Goal: Task Accomplishment & Management: Complete application form

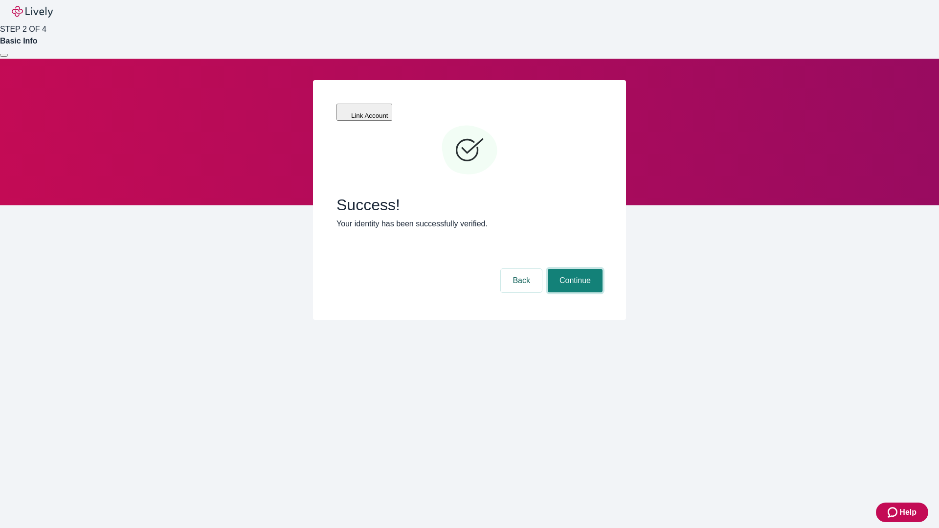
click at [574, 269] on button "Continue" at bounding box center [575, 280] width 55 height 23
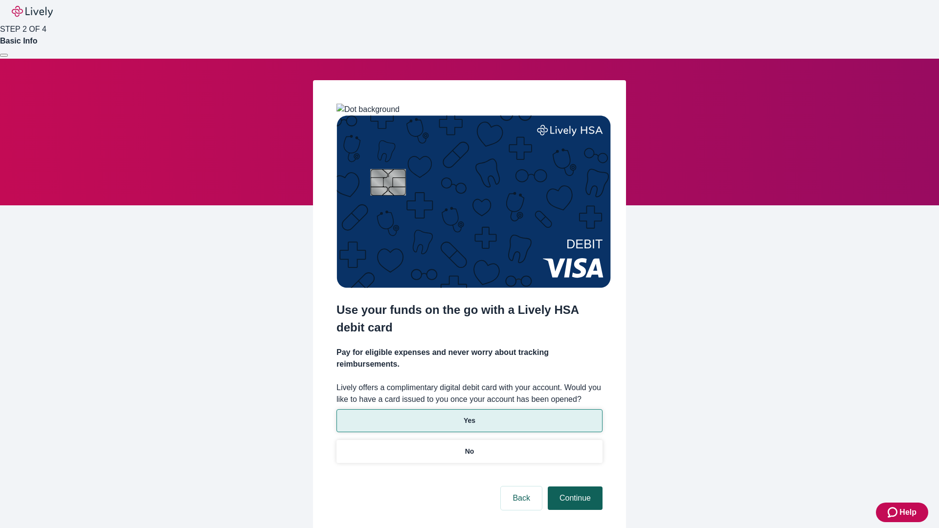
click at [469, 416] on p "Yes" at bounding box center [470, 421] width 12 height 10
click at [574, 487] on button "Continue" at bounding box center [575, 498] width 55 height 23
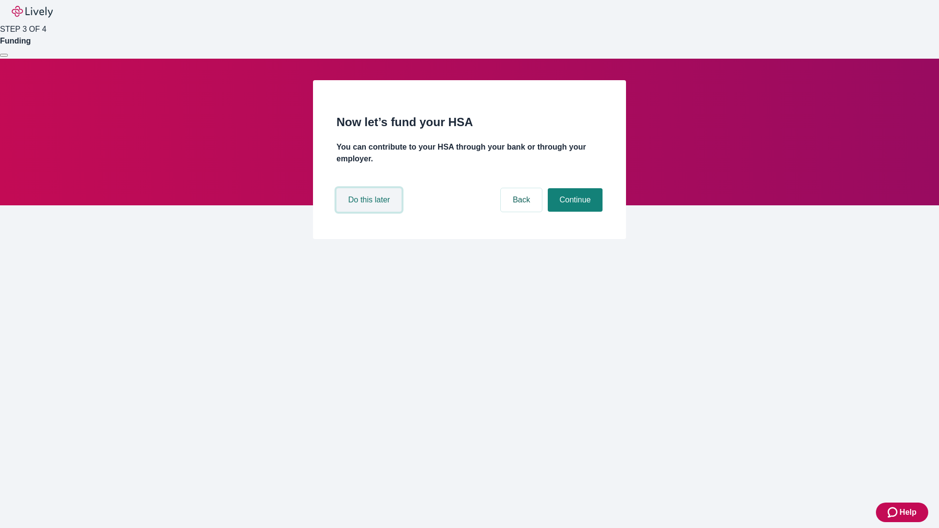
click at [370, 212] on button "Do this later" at bounding box center [369, 199] width 65 height 23
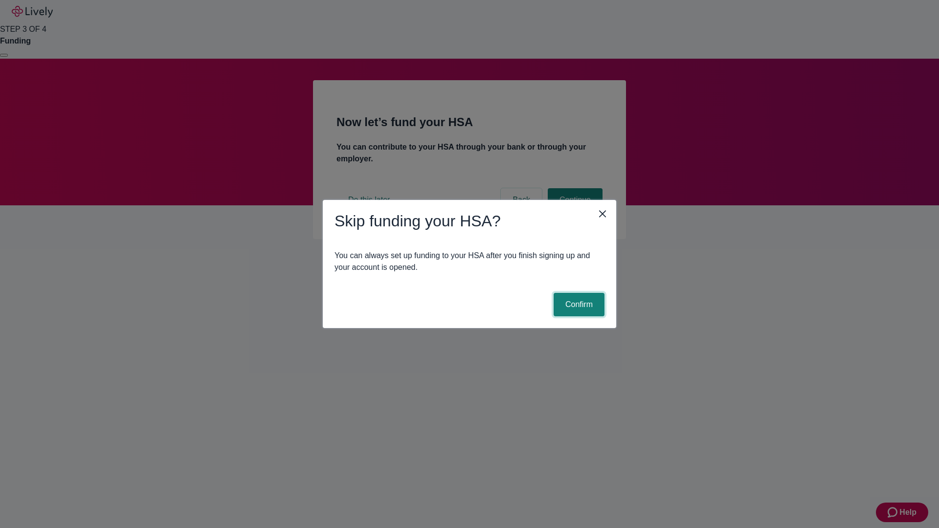
click at [578, 305] on button "Confirm" at bounding box center [579, 304] width 51 height 23
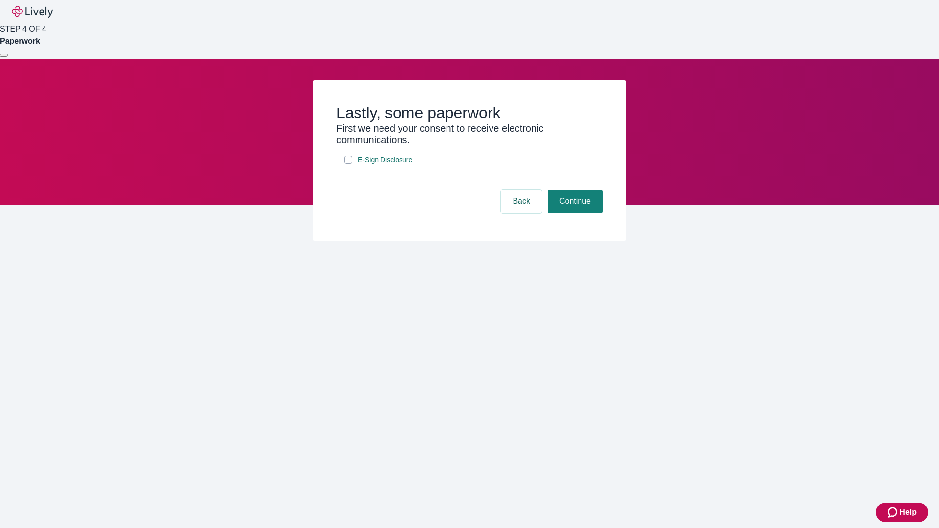
click at [348, 164] on input "E-Sign Disclosure" at bounding box center [348, 160] width 8 height 8
checkbox input "true"
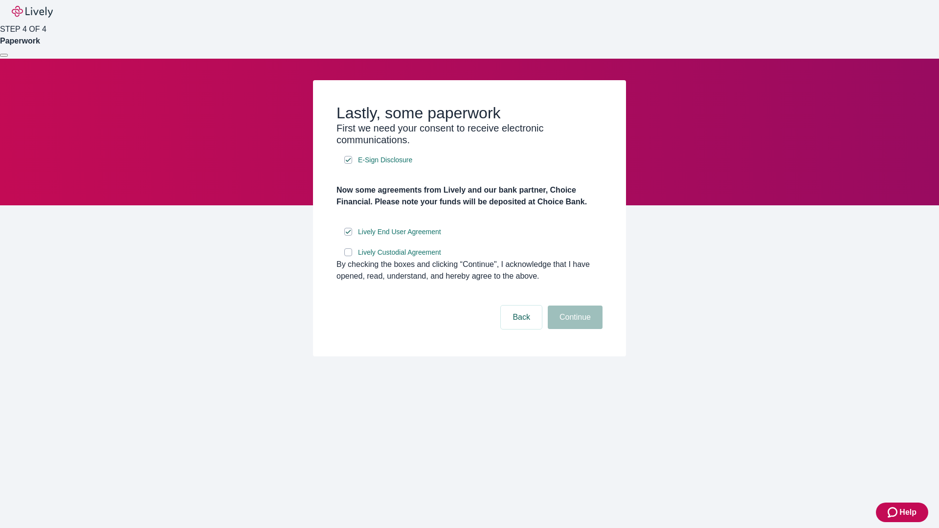
click at [348, 256] on input "Lively Custodial Agreement" at bounding box center [348, 252] width 8 height 8
checkbox input "true"
click at [574, 329] on button "Continue" at bounding box center [575, 317] width 55 height 23
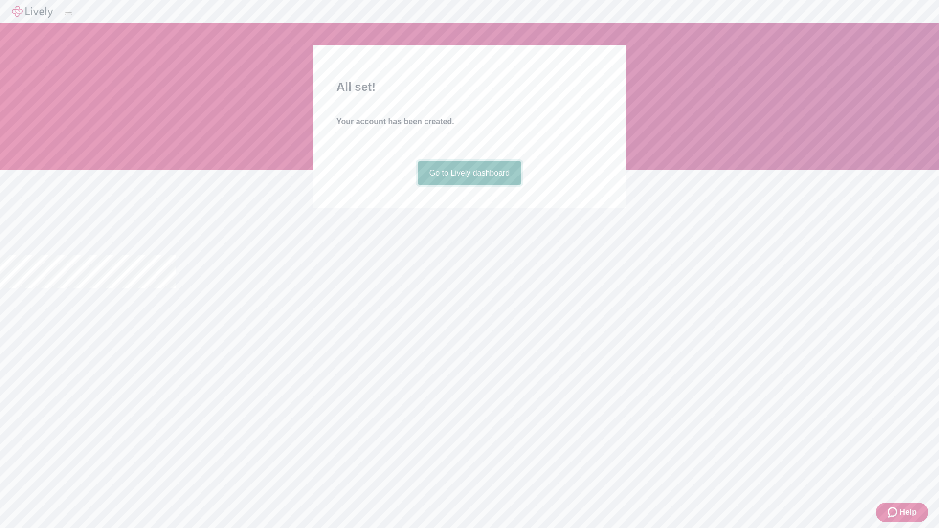
click at [469, 185] on link "Go to Lively dashboard" at bounding box center [470, 172] width 104 height 23
